Goal: Task Accomplishment & Management: Manage account settings

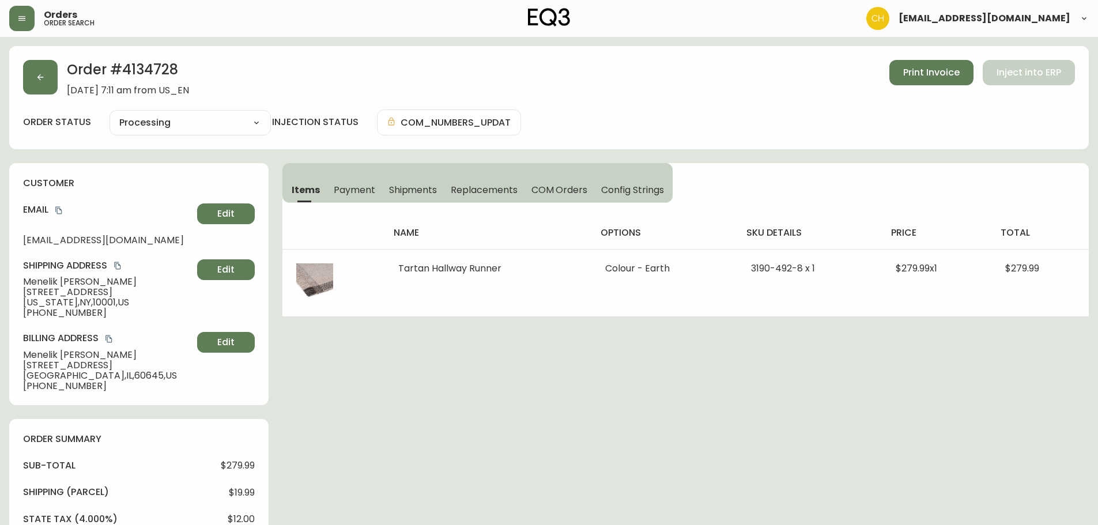
select select "PROCESSING"
click at [42, 76] on icon "button" at bounding box center [40, 77] width 9 height 9
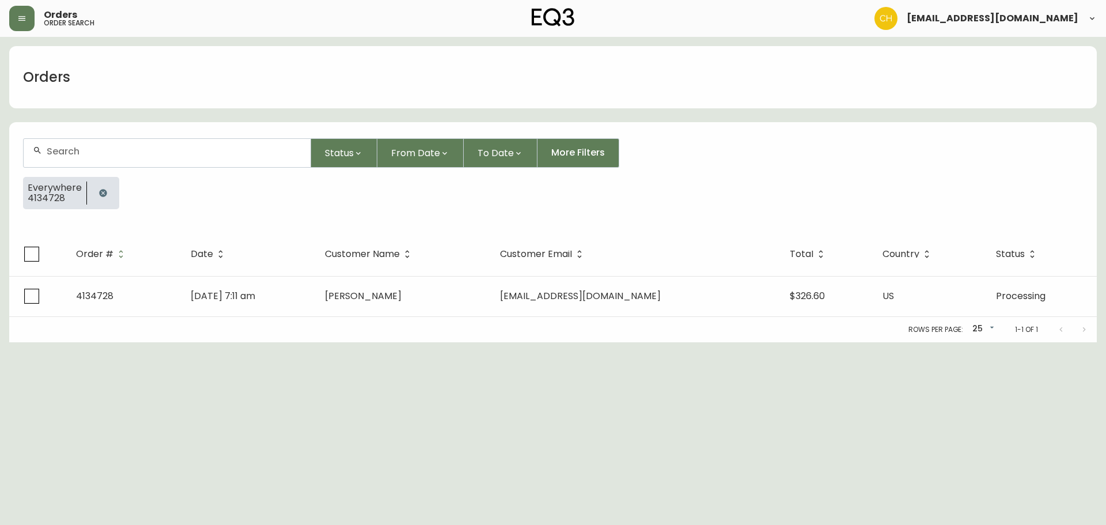
click at [67, 154] on input "text" at bounding box center [174, 151] width 255 height 11
type input "4134742"
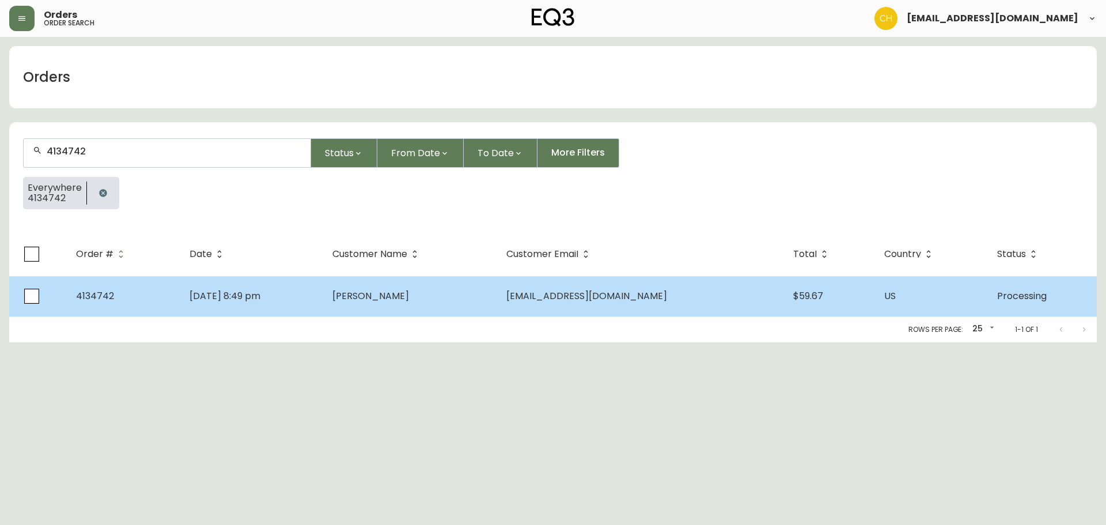
click at [408, 302] on td "[PERSON_NAME]" at bounding box center [409, 296] width 173 height 40
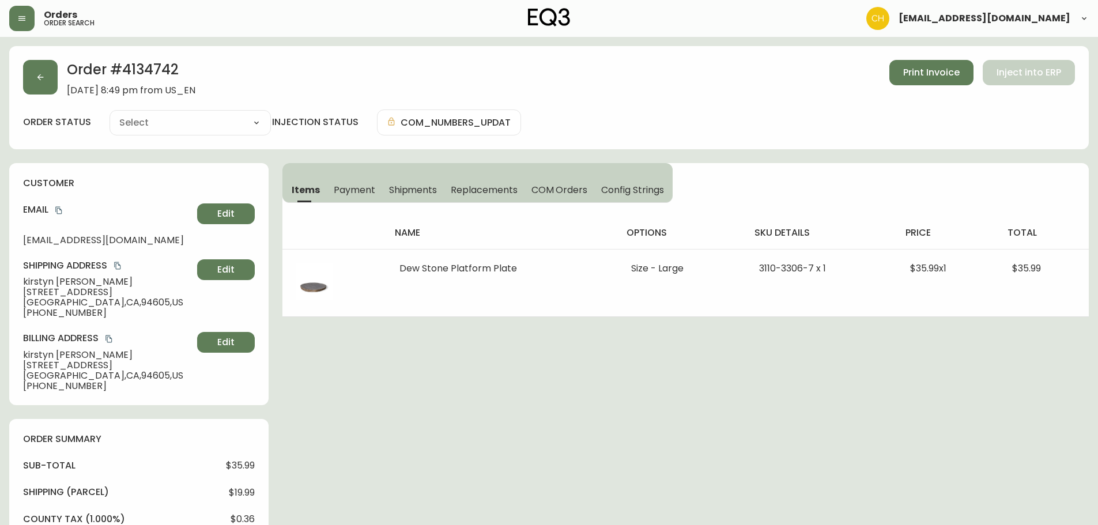
type input "Processing"
select select "PROCESSING"
click at [44, 83] on button "button" at bounding box center [40, 77] width 35 height 35
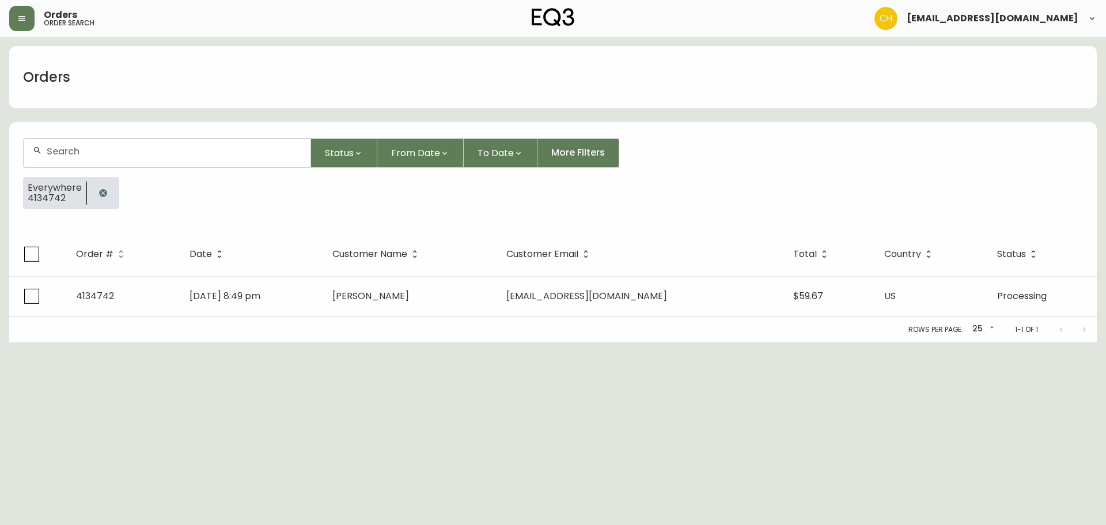
click at [71, 151] on input "text" at bounding box center [174, 151] width 255 height 11
type input "4134743"
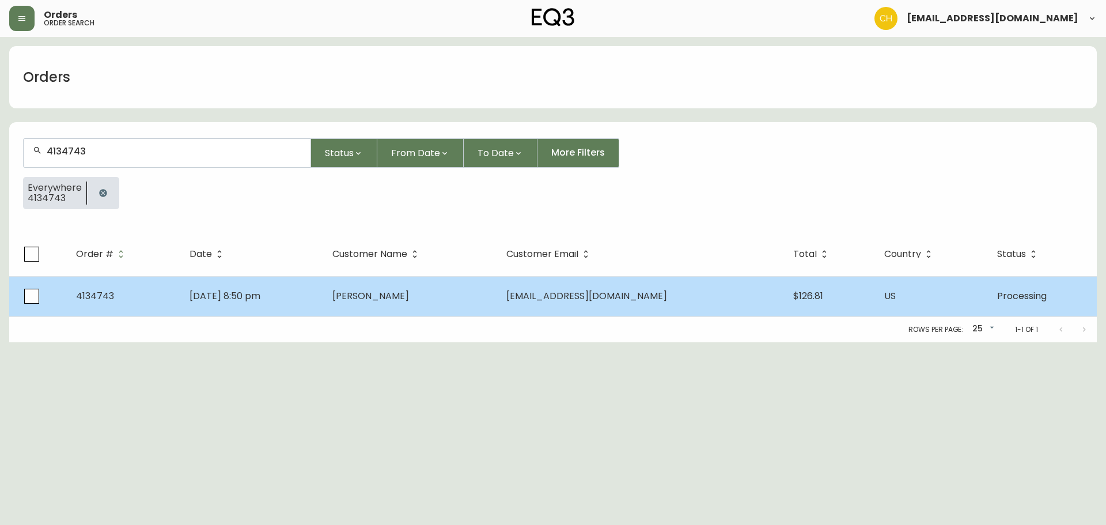
click at [406, 293] on span "[PERSON_NAME]" at bounding box center [370, 295] width 77 height 13
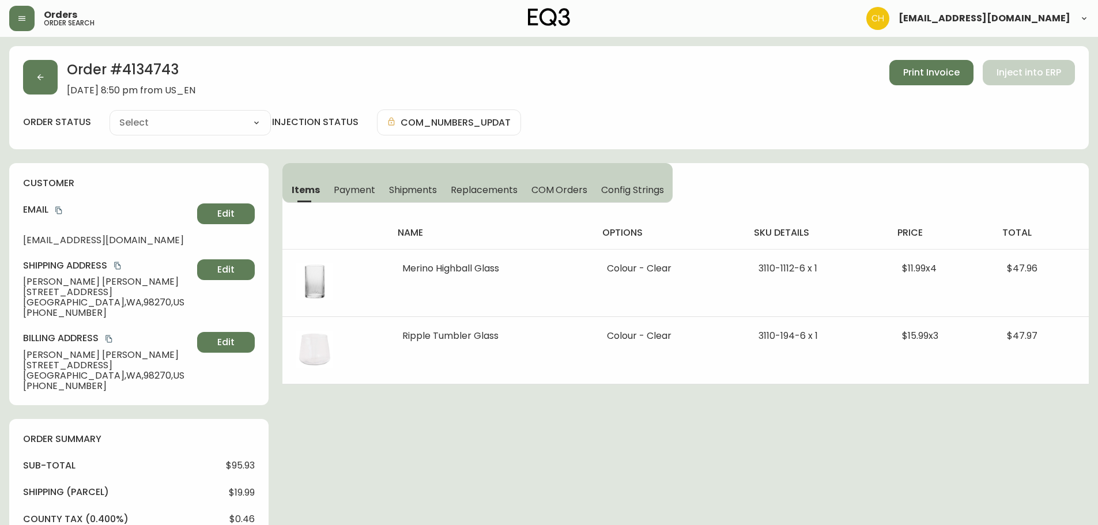
type input "Processing"
select select "PROCESSING"
click at [35, 71] on button "button" at bounding box center [40, 77] width 35 height 35
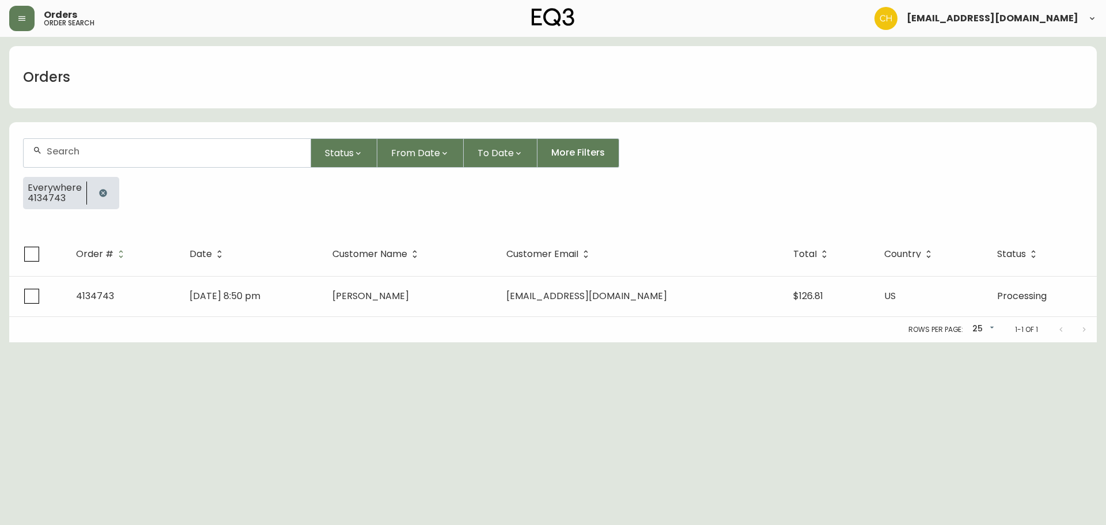
click at [67, 150] on input "text" at bounding box center [174, 151] width 255 height 11
type input "4134744"
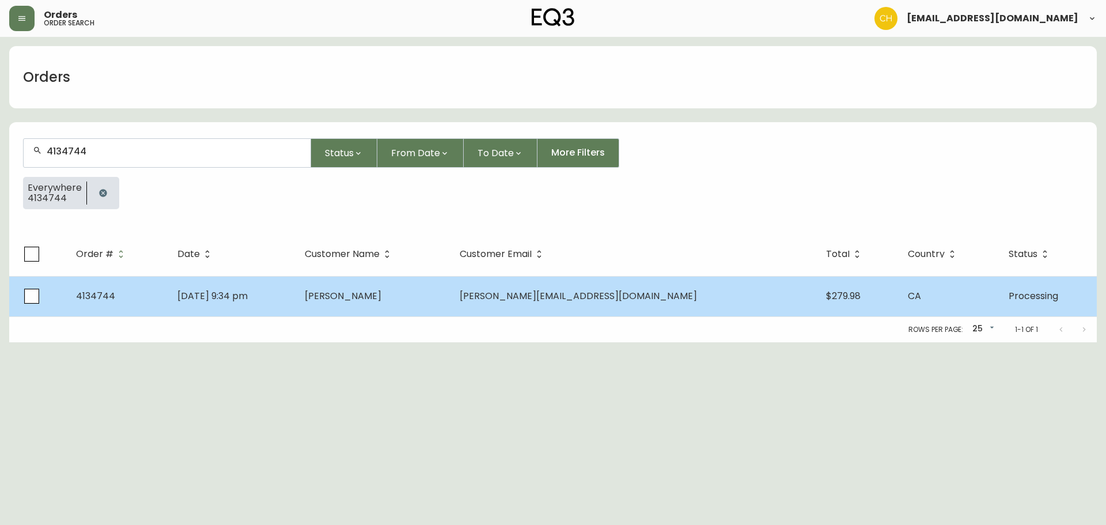
click at [296, 286] on td "[DATE] 9:34 pm" at bounding box center [231, 296] width 127 height 40
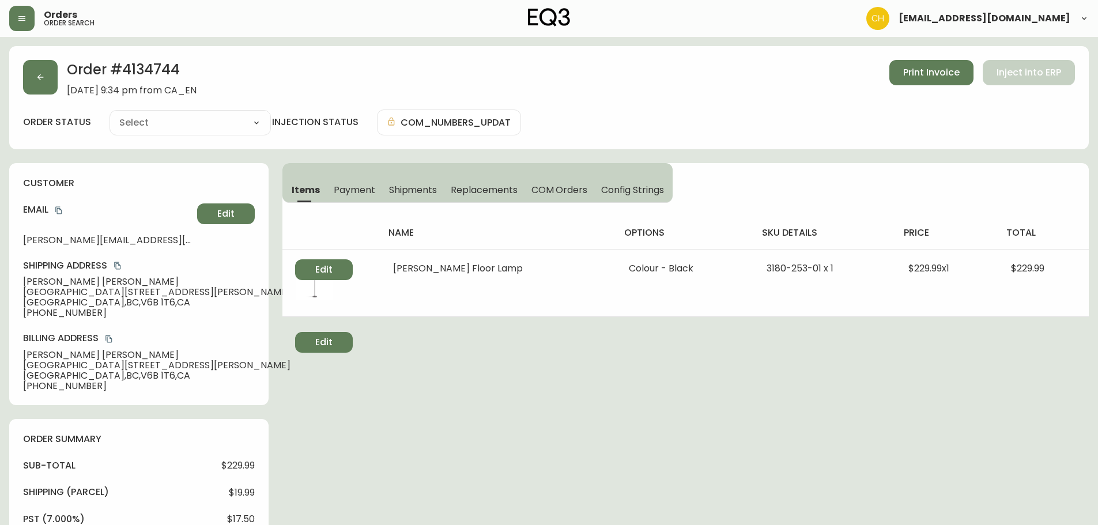
type input "Processing"
select select "PROCESSING"
